Goal: Book appointment/travel/reservation

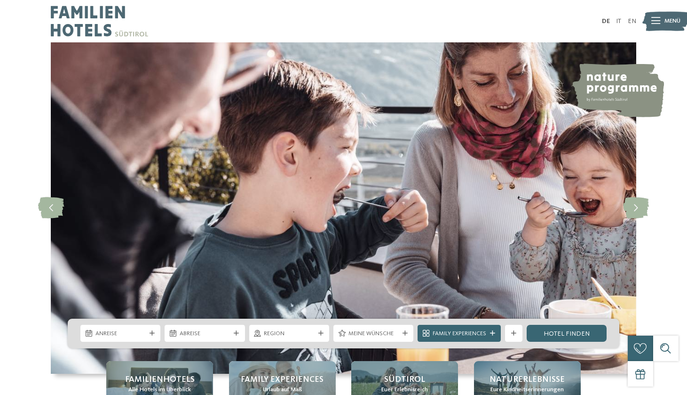
click at [668, 24] on span "Menü" at bounding box center [673, 21] width 16 height 8
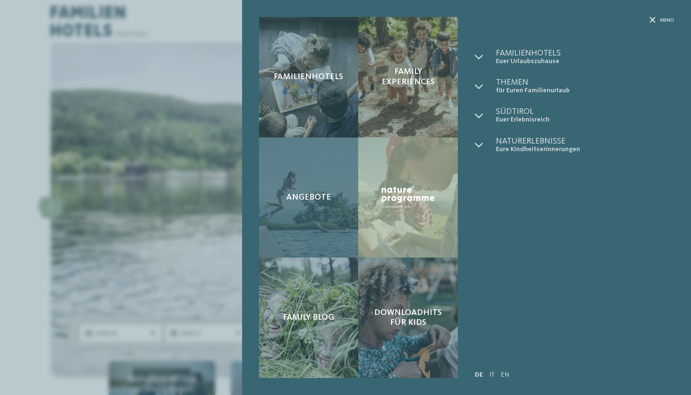
click at [309, 215] on div "Angebote" at bounding box center [309, 197] width 100 height 120
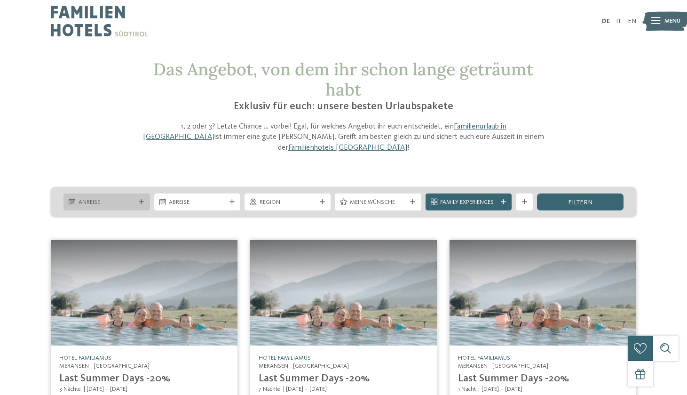
click at [140, 193] on div "Anreise" at bounding box center [107, 201] width 86 height 17
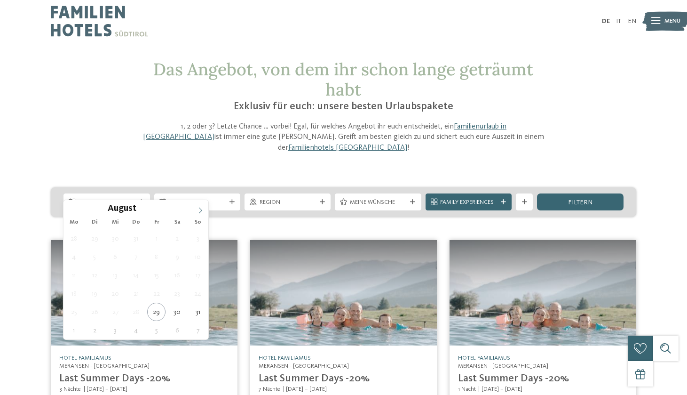
click at [203, 212] on icon at bounding box center [200, 210] width 7 height 7
type div "22.10.2025"
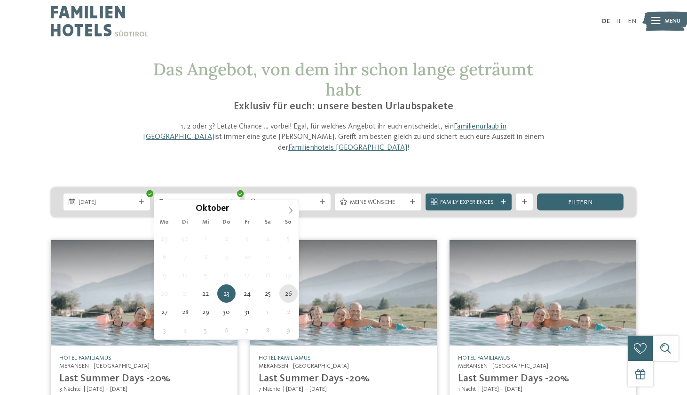
type div "[DATE]"
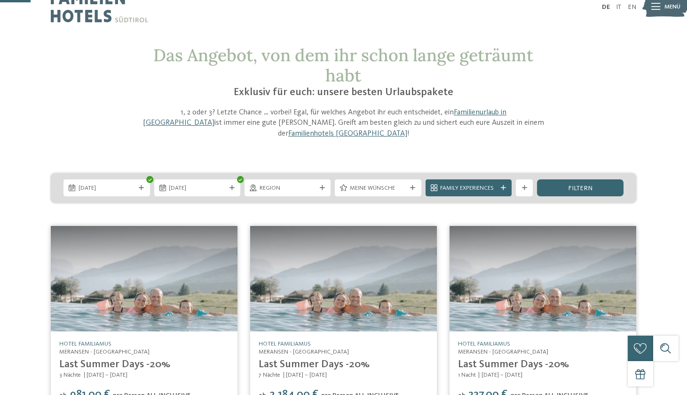
scroll to position [7, 0]
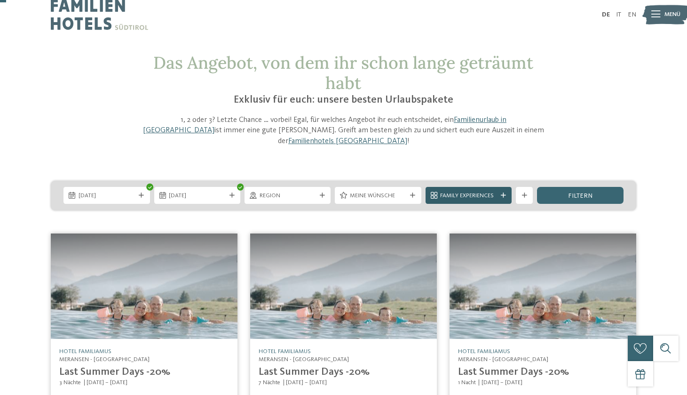
click at [505, 187] on div "Family Experiences" at bounding box center [469, 195] width 86 height 17
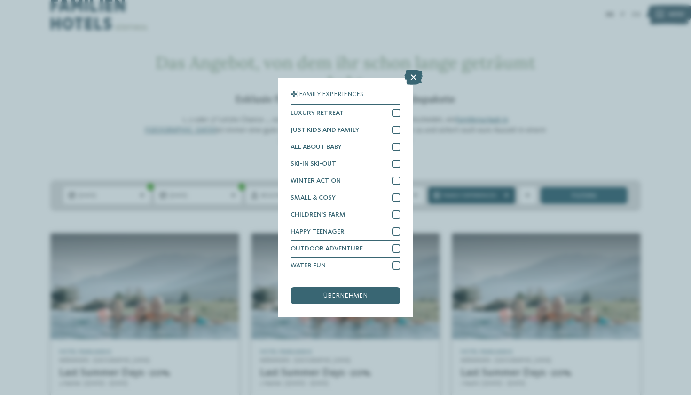
click at [505, 180] on div "Family Experiences LUXURY RETREAT JUST KIDS AND FAMILY" at bounding box center [345, 197] width 691 height 395
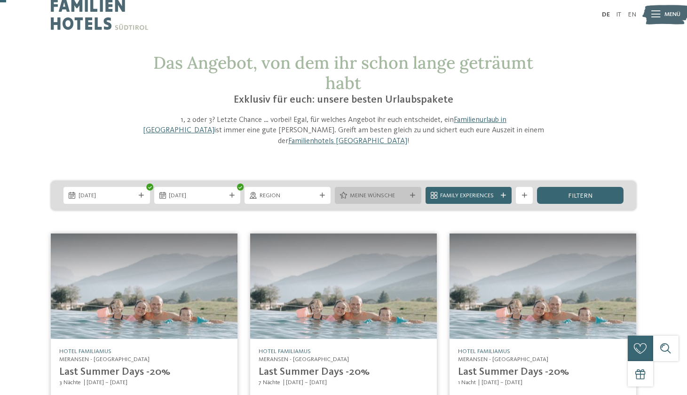
click at [410, 193] on icon at bounding box center [412, 195] width 5 height 5
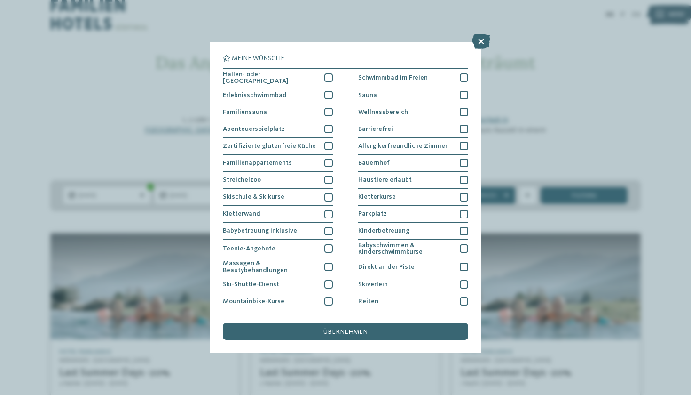
click at [558, 137] on div "Meine Wünsche Hallen- oder Schleusenbad Schwimmbad im Freien" at bounding box center [345, 197] width 691 height 395
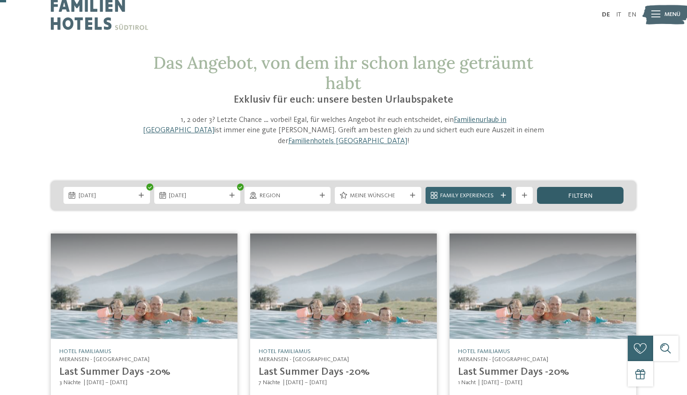
click at [576, 192] on span "filtern" at bounding box center [580, 195] width 24 height 7
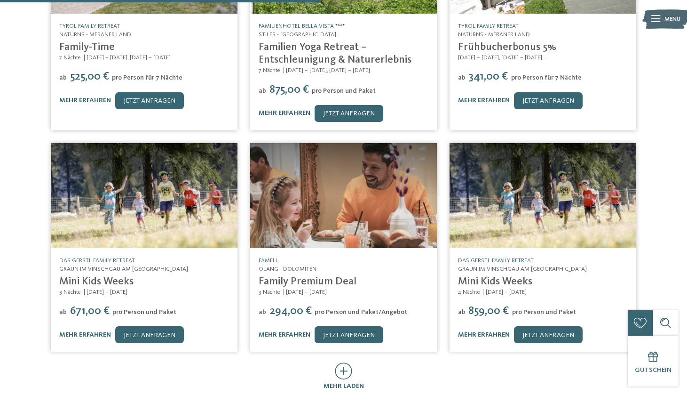
scroll to position [384, 0]
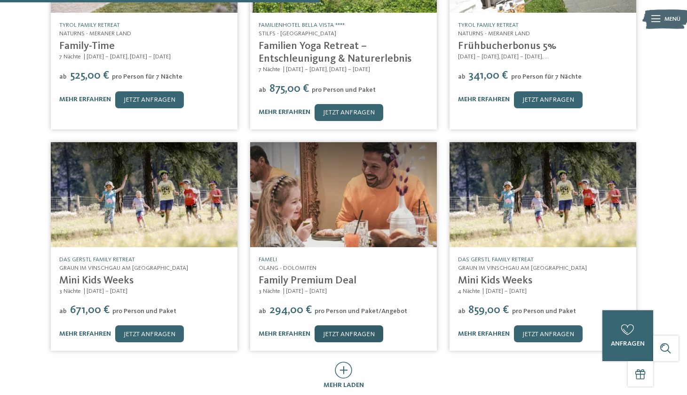
click at [344, 325] on link "jetzt anfragen" at bounding box center [349, 333] width 69 height 17
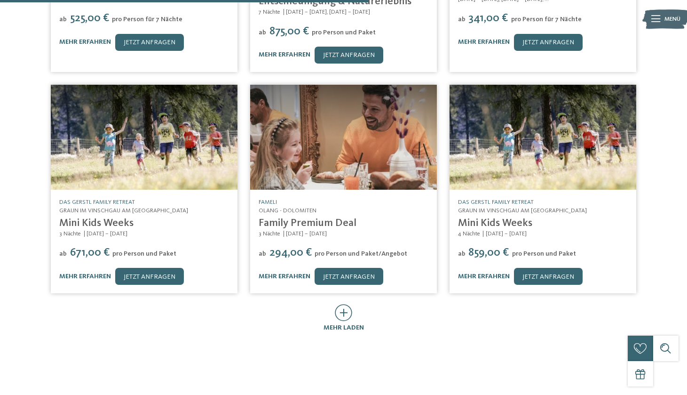
scroll to position [442, 0]
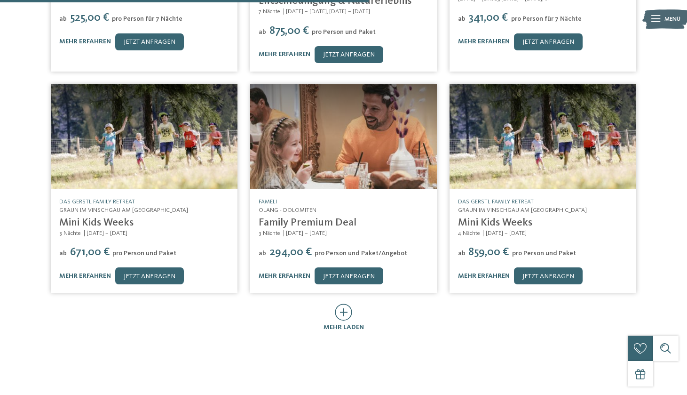
click at [342, 150] on img at bounding box center [343, 136] width 187 height 105
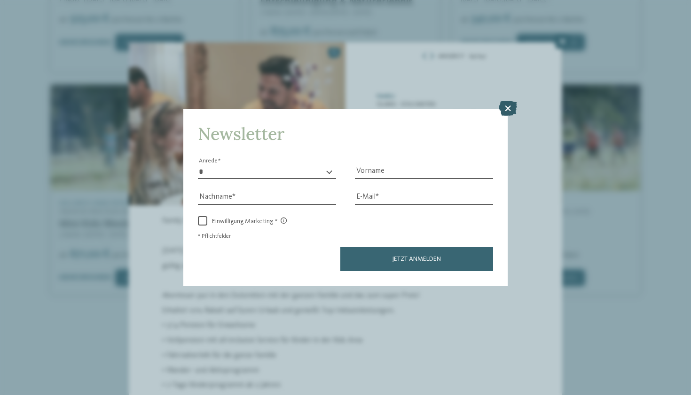
click at [510, 101] on icon at bounding box center [508, 108] width 18 height 15
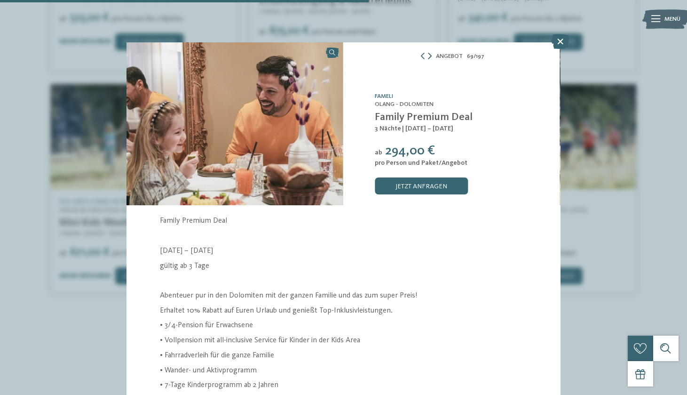
click at [430, 56] on icon at bounding box center [430, 56] width 4 height 7
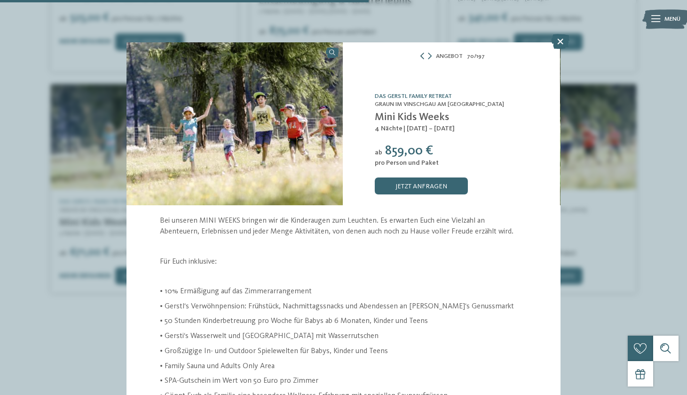
click at [420, 58] on icon at bounding box center [422, 56] width 7 height 7
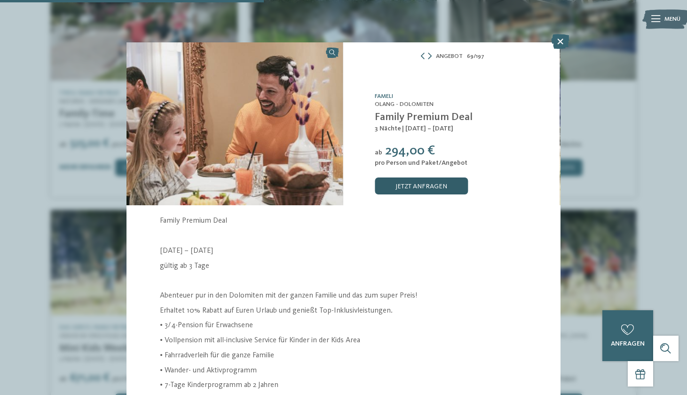
click at [420, 185] on link "jetzt anfragen" at bounding box center [421, 185] width 93 height 17
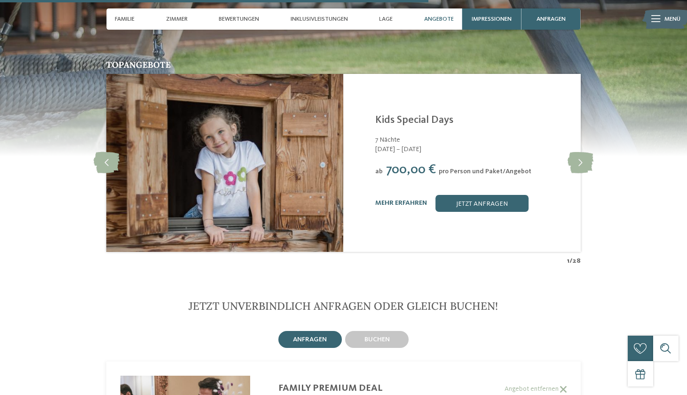
scroll to position [1895, 0]
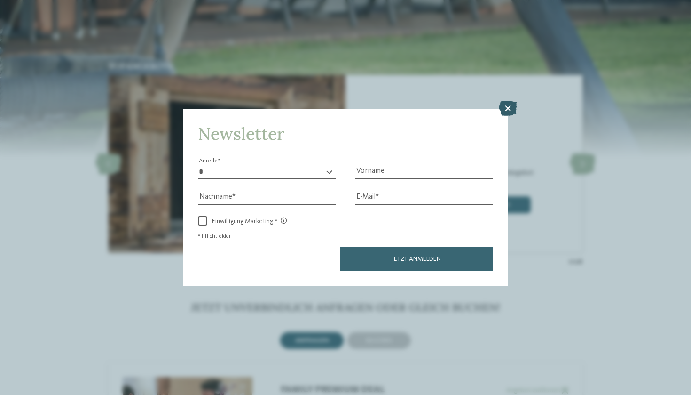
click at [510, 101] on icon at bounding box center [508, 108] width 18 height 15
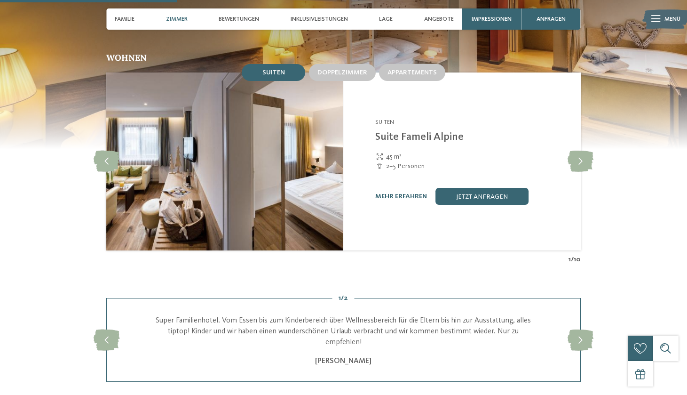
scroll to position [784, 0]
